Goal: Transaction & Acquisition: Purchase product/service

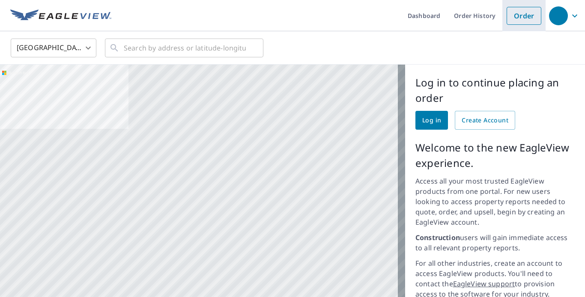
click at [512, 18] on link "Order" at bounding box center [524, 16] width 35 height 18
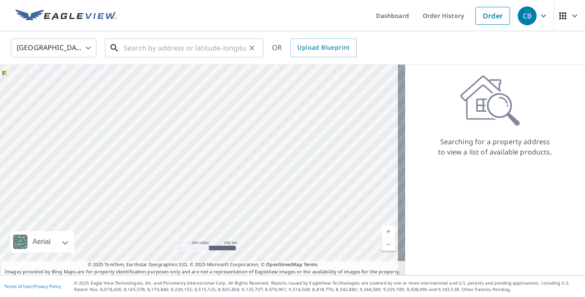
click at [167, 51] on input "text" at bounding box center [185, 48] width 122 height 24
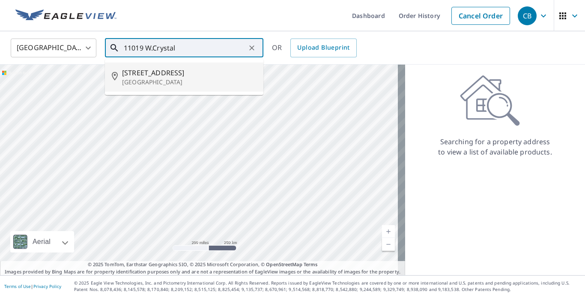
click at [141, 73] on span "[STREET_ADDRESS]" at bounding box center [189, 73] width 134 height 10
type input "[STREET_ADDRESS]"
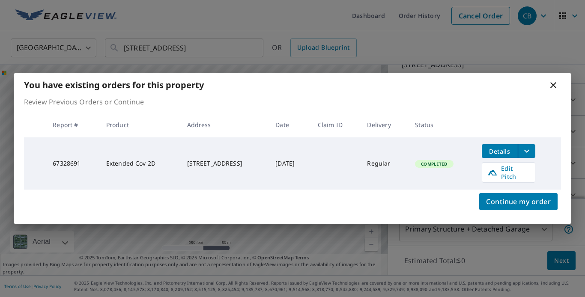
scroll to position [86, 0]
click at [490, 200] on span "Continue my order" at bounding box center [518, 202] width 65 height 12
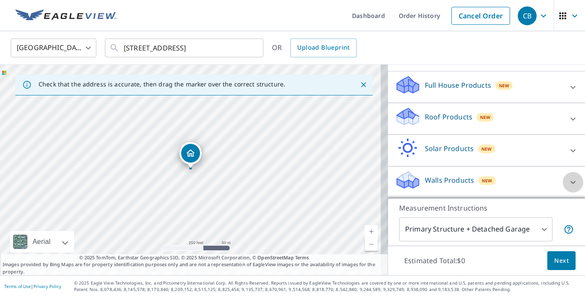
click at [571, 184] on icon at bounding box center [573, 182] width 5 height 3
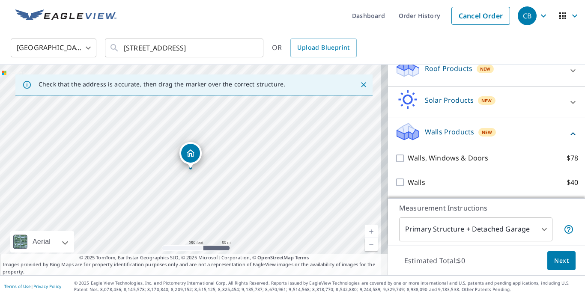
scroll to position [140, 0]
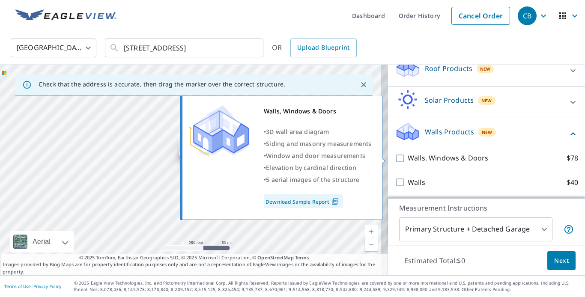
click at [395, 160] on input "Walls, Windows & Doors $78" at bounding box center [401, 158] width 13 height 10
checkbox input "true"
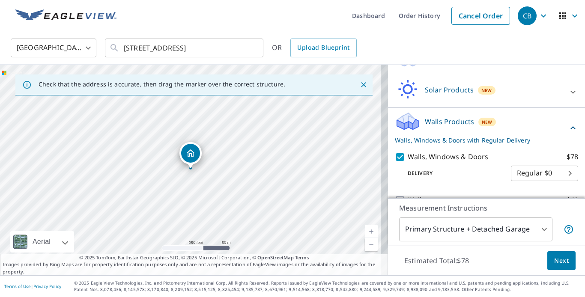
click at [536, 229] on body "CB CB Dashboard Order History Cancel Order CB [GEOGRAPHIC_DATA] [GEOGRAPHIC_DAT…" at bounding box center [292, 148] width 585 height 297
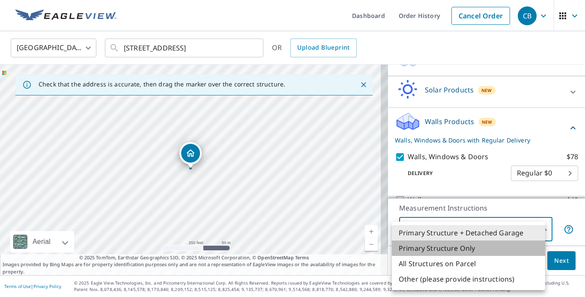
click at [433, 249] on li "Primary Structure Only" at bounding box center [468, 248] width 153 height 15
type input "2"
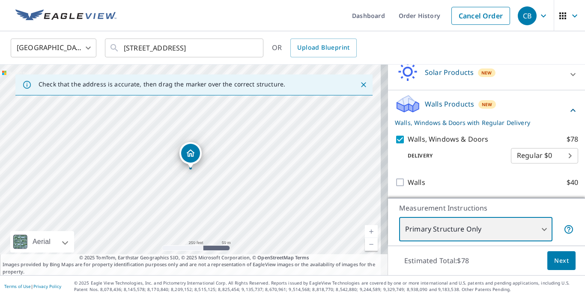
scroll to position [168, 0]
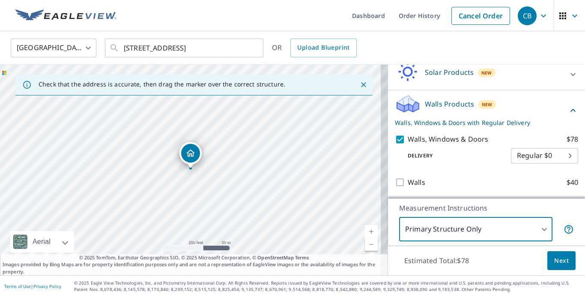
click at [554, 259] on span "Next" at bounding box center [561, 261] width 15 height 11
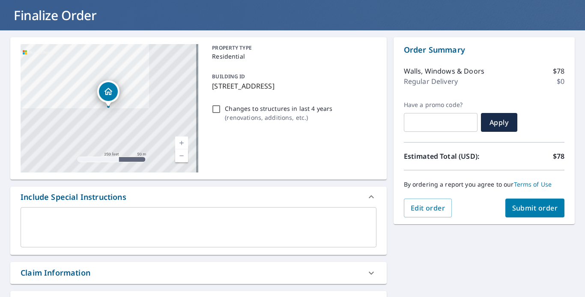
scroll to position [48, 0]
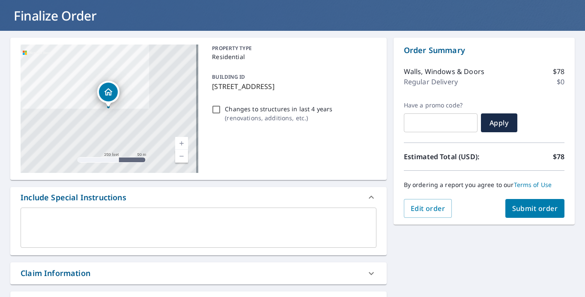
click at [213, 109] on input "Changes to structures in last 4 years ( renovations, additions, etc. )" at bounding box center [216, 110] width 10 height 10
checkbox input "true"
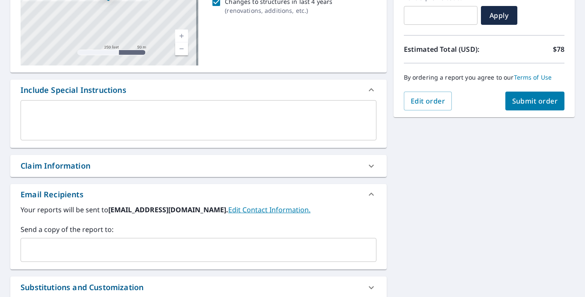
scroll to position [174, 0]
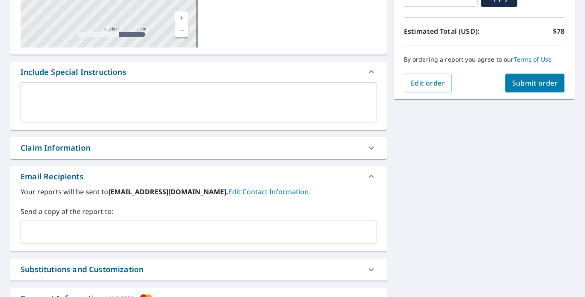
click at [25, 237] on input "text" at bounding box center [191, 232] width 335 height 16
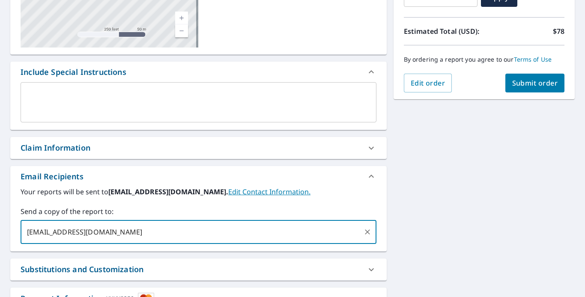
type input "[EMAIL_ADDRESS][DOMAIN_NAME]"
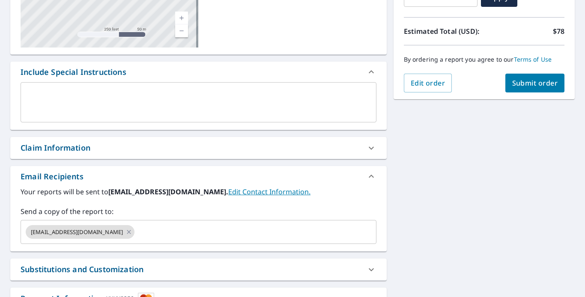
click at [575, 240] on div "[STREET_ADDRESS] A standard road map Aerial A detailed look from above Labels L…" at bounding box center [292, 129] width 585 height 448
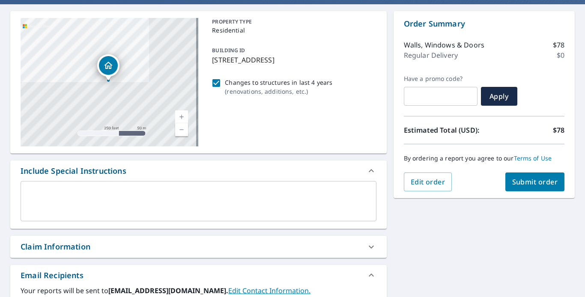
scroll to position [54, 0]
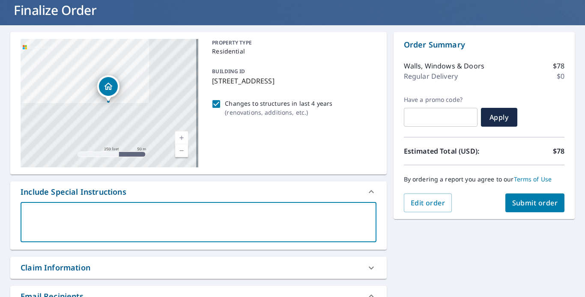
click at [35, 220] on textarea at bounding box center [199, 222] width 344 height 24
type textarea "i"
type textarea "x"
type textarea "i"
type textarea "x"
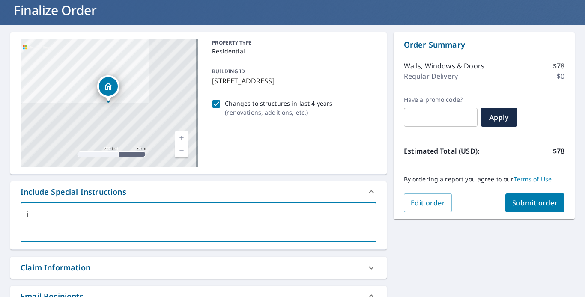
type textarea "i n"
type textarea "x"
type textarea "i ne"
type textarea "x"
type textarea "i nee"
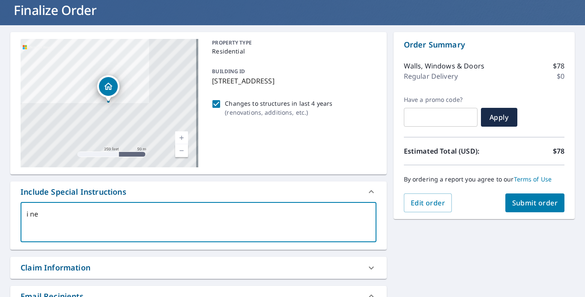
type textarea "x"
type textarea "i need"
type textarea "x"
type textarea "i need"
type textarea "x"
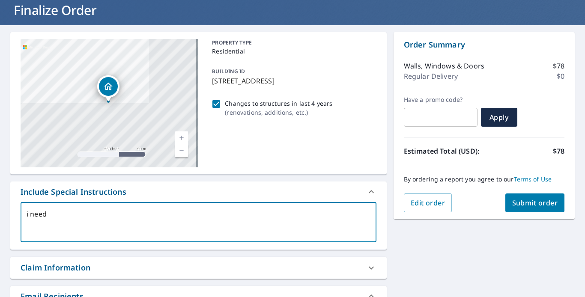
type textarea "i need a"
type textarea "x"
type textarea "i need a"
type textarea "x"
type textarea "i need a c"
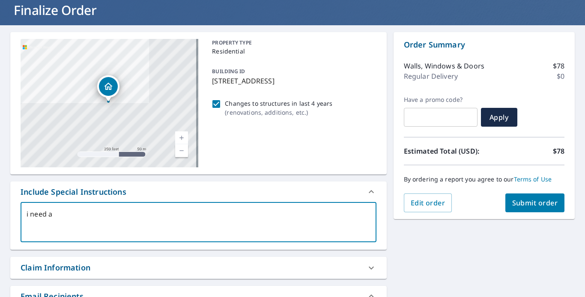
type textarea "x"
type textarea "i need a cu"
type textarea "x"
type textarea "i need a cur"
type textarea "x"
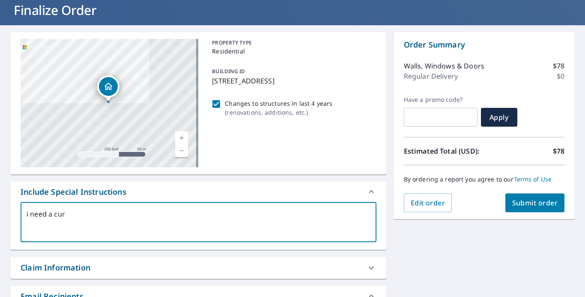
type textarea "i need a curr"
type textarea "x"
type textarea "i need a curre"
type textarea "x"
type textarea "i need a curren"
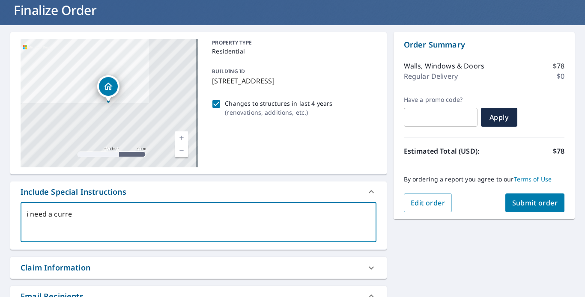
type textarea "x"
type textarea "i need a current"
type textarea "x"
type textarea "i need a current"
type textarea "x"
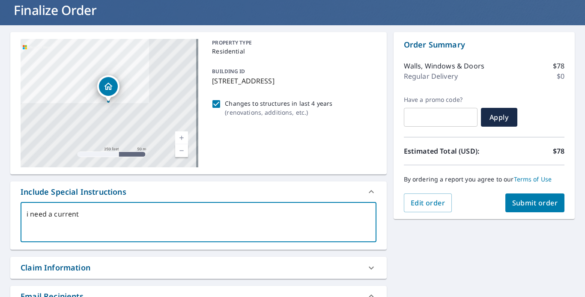
type textarea "i need a current p"
type textarea "x"
type textarea "i need a current pi"
type textarea "x"
type textarea "i need a current pic"
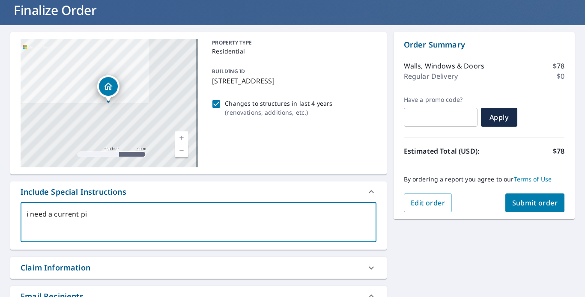
type textarea "x"
type textarea "i need a current pict"
type textarea "x"
type textarea "i need a current pictu"
type textarea "x"
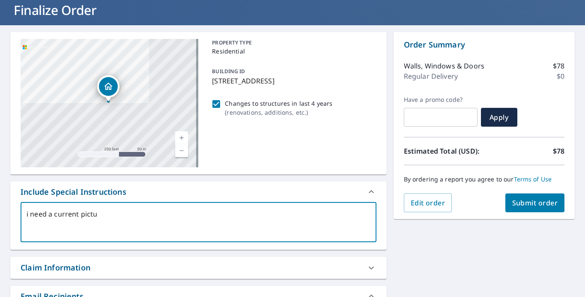
type textarea "i need a current pictur"
type textarea "x"
type textarea "i need a current picture"
type textarea "x"
type textarea "i need a current picture"
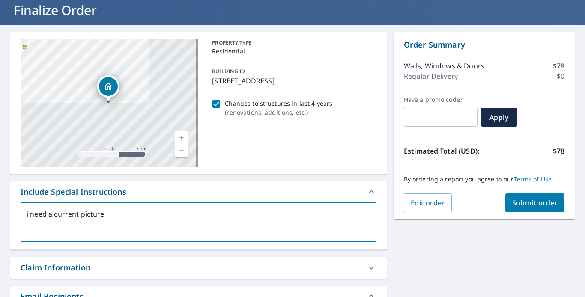
type textarea "x"
type textarea "i need a current picture"
type textarea "x"
type textarea "i need a current pictur"
type textarea "x"
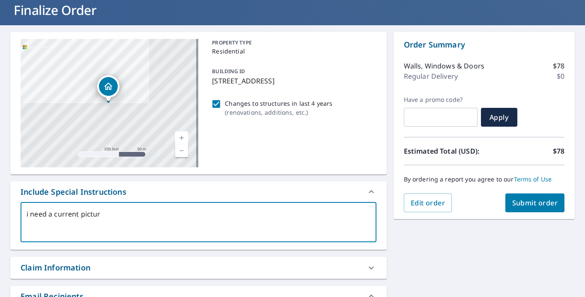
type textarea "i need a current pictu"
type textarea "x"
type textarea "i need a current pict"
type textarea "x"
type textarea "i need a current pic"
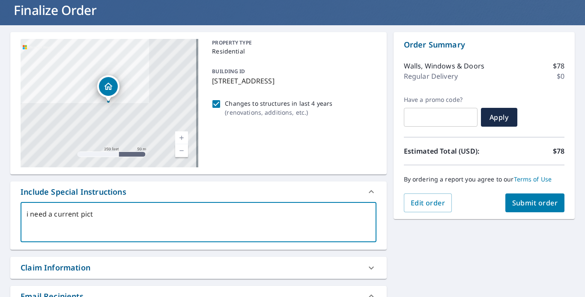
type textarea "x"
type textarea "i need a current pi"
type textarea "x"
type textarea "i need a current p"
type textarea "x"
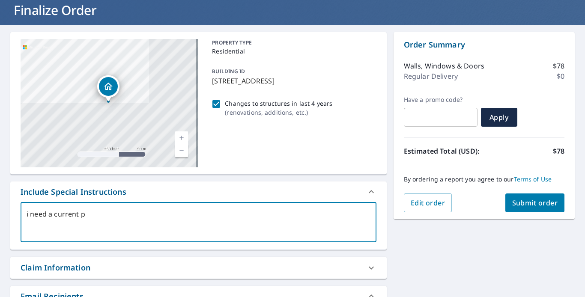
type textarea "i need a current"
type textarea "x"
type textarea "i need a current"
type textarea "x"
type textarea "i need a curren"
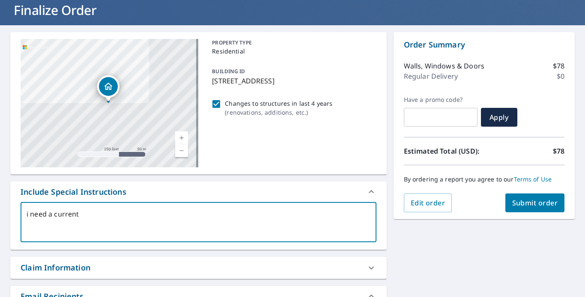
type textarea "x"
type textarea "i need a curre"
type textarea "x"
type textarea "i need a curr"
type textarea "x"
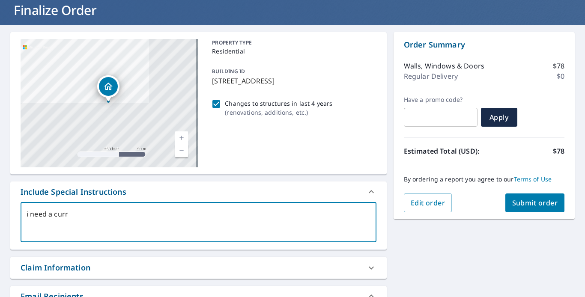
type textarea "i need a cur"
type textarea "x"
type textarea "i need a cu"
type textarea "x"
type textarea "i need a c"
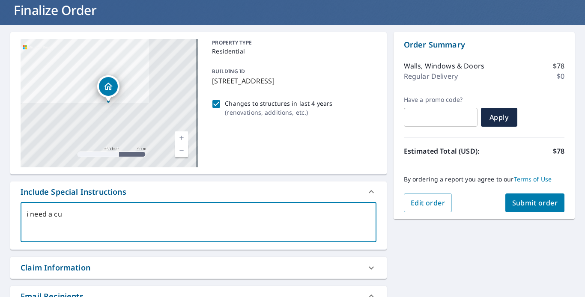
type textarea "x"
type textarea "i need a"
type textarea "x"
type textarea "i need a"
type textarea "x"
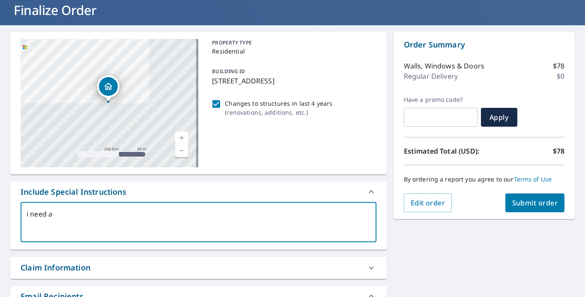
type textarea "i need"
type textarea "x"
type textarea "i need"
type textarea "x"
type textarea "i nee"
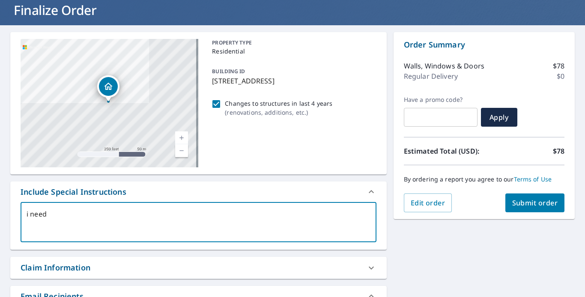
type textarea "x"
type textarea "i ne"
type textarea "x"
type textarea "i n"
type textarea "x"
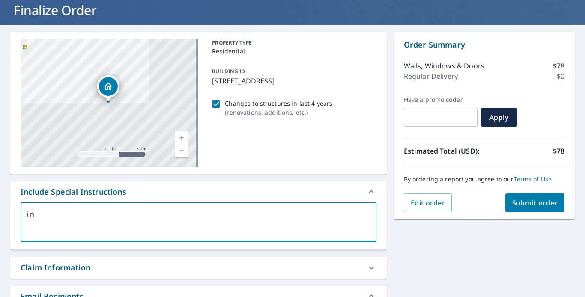
type textarea "i"
type textarea "x"
type textarea "i"
type textarea "x"
type textarea "i"
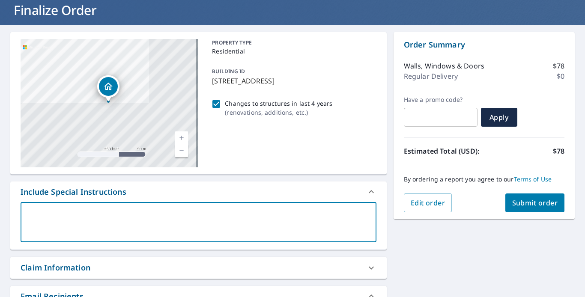
type textarea "x"
type textarea "I"
type textarea "x"
type textarea "I"
type textarea "x"
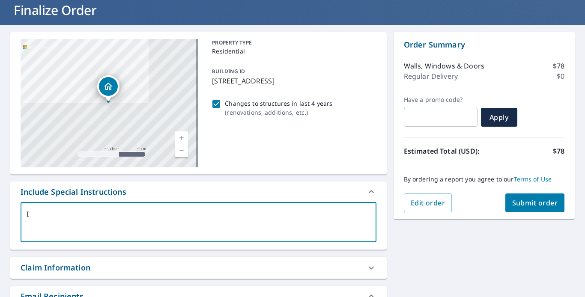
type textarea "I N"
type textarea "x"
type textarea "I NE"
type textarea "x"
type textarea "I NEE"
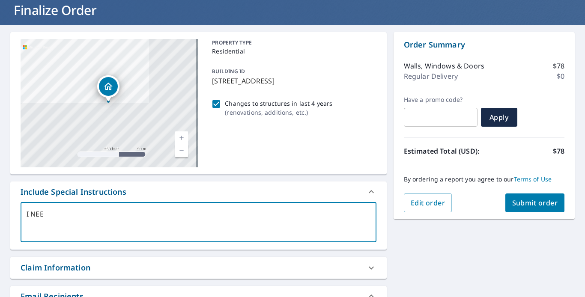
type textarea "x"
type textarea "I NEED"
type textarea "x"
type textarea "I NEED"
type textarea "x"
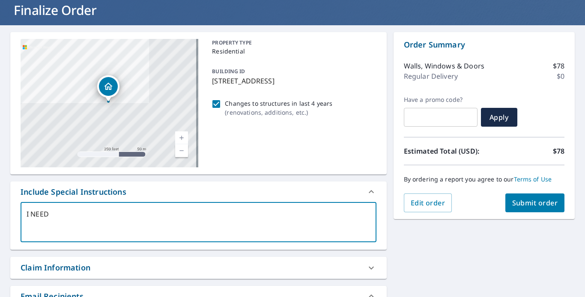
type textarea "I NEED A"
type textarea "x"
type textarea "I NEED A"
type textarea "x"
type textarea "I NEED A C"
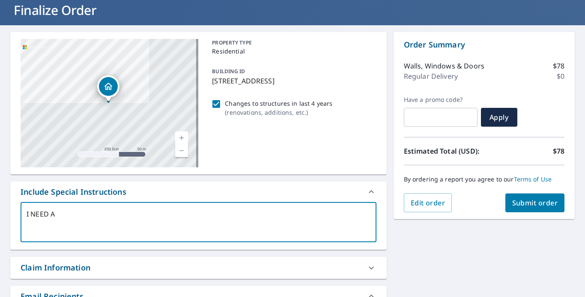
type textarea "x"
type textarea "I NEED A"
type textarea "x"
type textarea "I NEED A U"
type textarea "x"
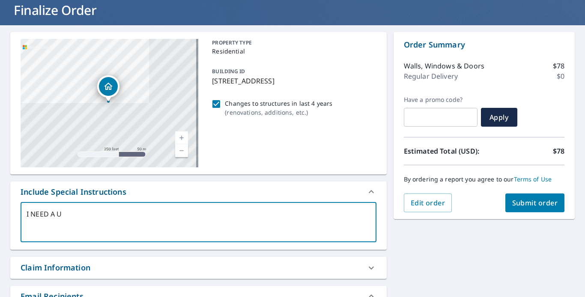
type textarea "I NEED A UP"
type textarea "x"
type textarea "I NEED A UPD"
type textarea "x"
type textarea "I NEED A UPDA"
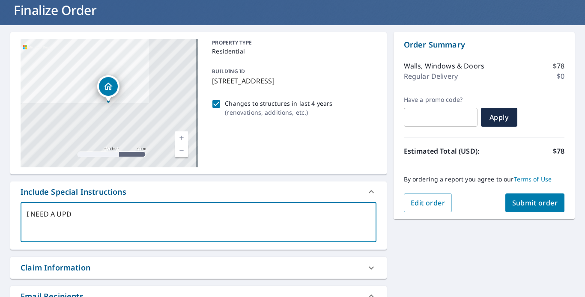
type textarea "x"
type textarea "I NEED A UPDAT"
type textarea "x"
type textarea "I NEED A UPDATE"
type textarea "x"
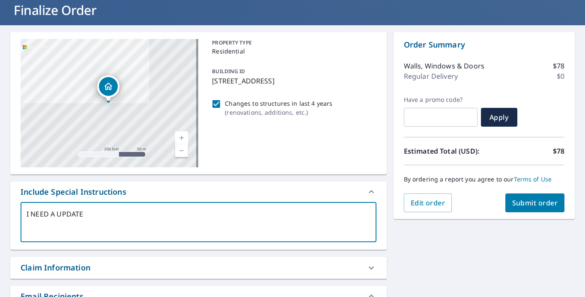
type textarea "I NEED A UPDATE"
type textarea "x"
type textarea "I NEED A UPDATE C"
type textarea "x"
type textarea "I NEED A UPDATE CU"
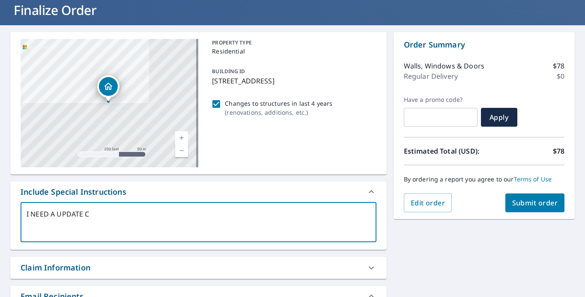
type textarea "x"
type textarea "I NEED A UPDATE CUR"
type textarea "x"
type textarea "I NEED A UPDATE CURER"
type textarea "x"
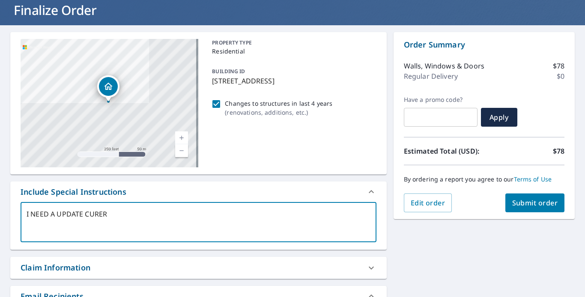
type textarea "I NEED A UPDATE CURERE"
type textarea "x"
type textarea "I NEED A UPDATE CUREREN"
type textarea "x"
type textarea "I NEED A UPDATE CURERENT"
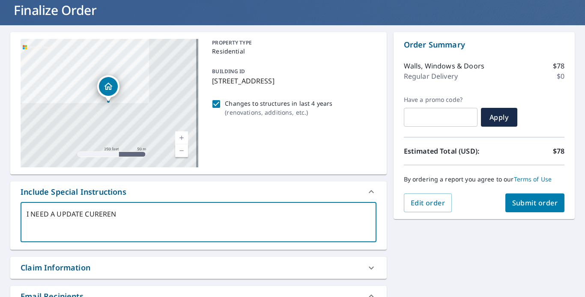
type textarea "x"
type textarea "I NEED A UPDATE CURERENT"
type textarea "x"
type textarea "I NEED A UPDATE CURERENT P"
type textarea "x"
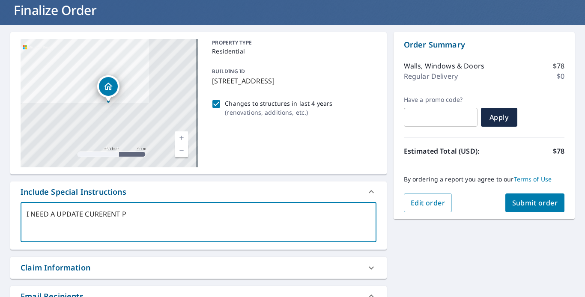
type textarea "I NEED A UPDATE CURERENT PI"
type textarea "x"
type textarea "I NEED A UPDATE CURERENT PIC"
type textarea "x"
type textarea "I NEED A UPDATE CURERENT PICT"
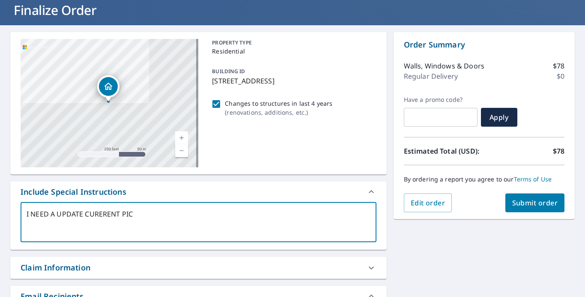
type textarea "x"
type textarea "I NEED A UPDATE CURERENT PICTU"
type textarea "x"
type textarea "I NEED A UPDATE CURERENT PICTUR"
type textarea "x"
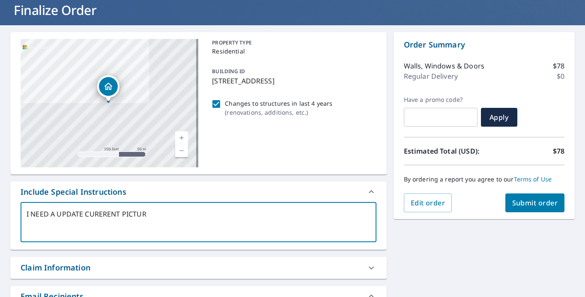
type textarea "I NEED A UPDATE CURERENT PICTURE"
type textarea "x"
type textarea "I NEED A UPDATE CURERENT PICTURE"
type textarea "x"
type textarea "I NEED A UPDATE CURERENT PICTURE B"
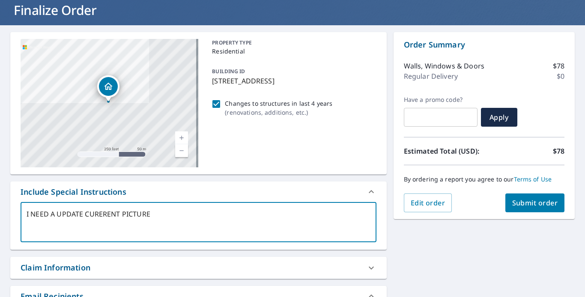
type textarea "x"
type textarea "I NEED A UPDATE CURERENT PICTURE BE"
type textarea "x"
type textarea "I NEED A UPDATE CURERENT PICTURE BEC"
type textarea "x"
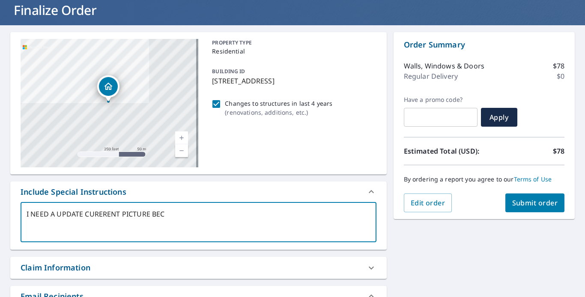
type textarea "I NEED A UPDATE CURERENT PICTURE BECA"
type textarea "x"
type textarea "I NEED A UPDATE CURERENT PICTURE BECAS"
type textarea "x"
type textarea "I NEED A UPDATE CURERENT PICTURE BECASE"
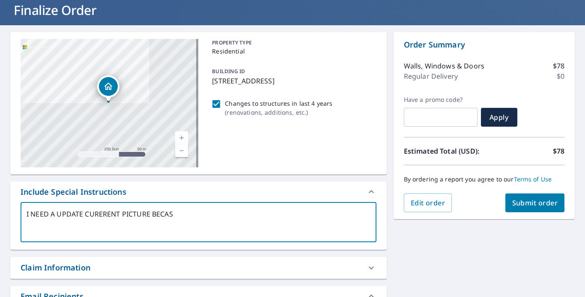
type textarea "x"
type textarea "I NEED A UPDATE CURERENT PICTURE BECAS"
type textarea "x"
type textarea "I NEED A UPDATE CURERENT PICTURE BECA"
type textarea "x"
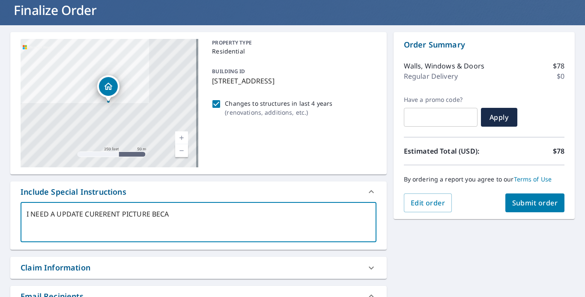
type textarea "I NEED A UPDATE CURERENT PICTURE BEC"
type textarea "x"
type textarea "I NEED A UPDATE CURERENT PICTURE BECA"
type textarea "x"
type textarea "I NEED A UPDATE CURERENT PICTURE BECAU"
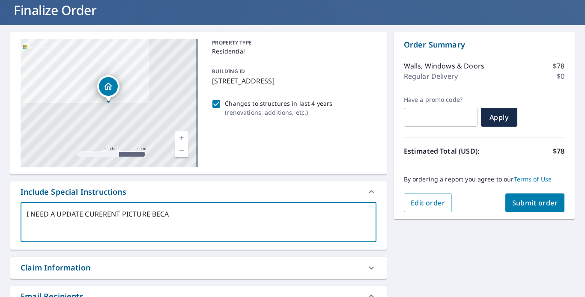
type textarea "x"
type textarea "I NEED A UPDATE CURERENT PICTURE BECAUS"
type textarea "x"
type textarea "I NEED A UPDATE CURERENT PICTURE BECAUSE"
type textarea "x"
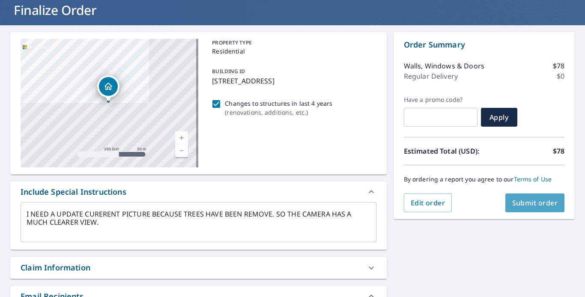
click at [512, 202] on span "Submit order" at bounding box center [535, 202] width 46 height 9
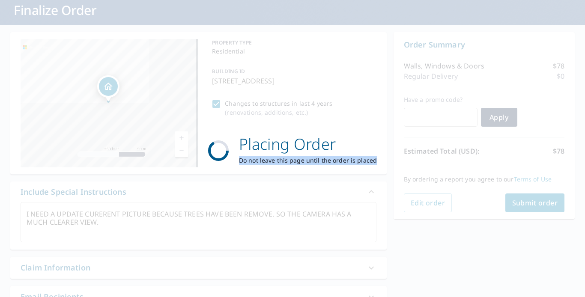
drag, startPoint x: 570, startPoint y: 42, endPoint x: 443, endPoint y: 183, distance: 190.5
click at [443, 183] on div "Placing Order Do not leave this page until the order is placed" at bounding box center [292, 148] width 585 height 297
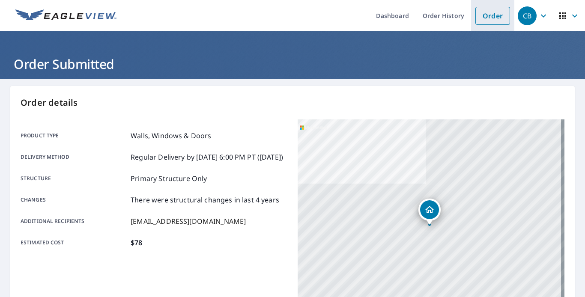
click at [482, 10] on link "Order" at bounding box center [492, 16] width 35 height 18
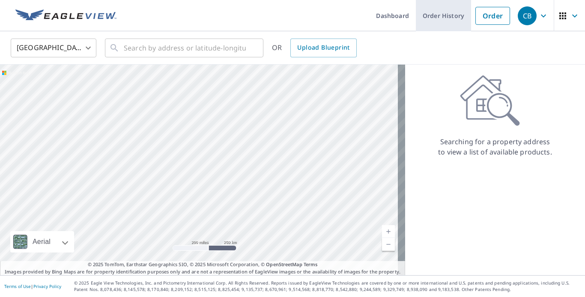
click at [450, 19] on link "Order History" at bounding box center [443, 15] width 55 height 31
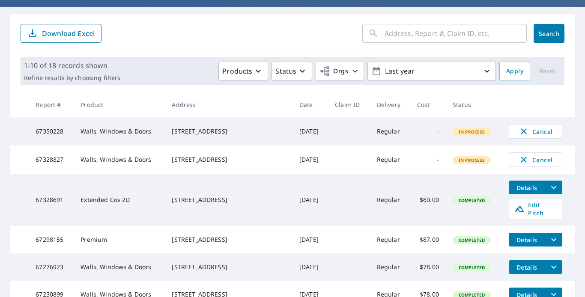
scroll to position [51, 0]
